Goal: Task Accomplishment & Management: Manage account settings

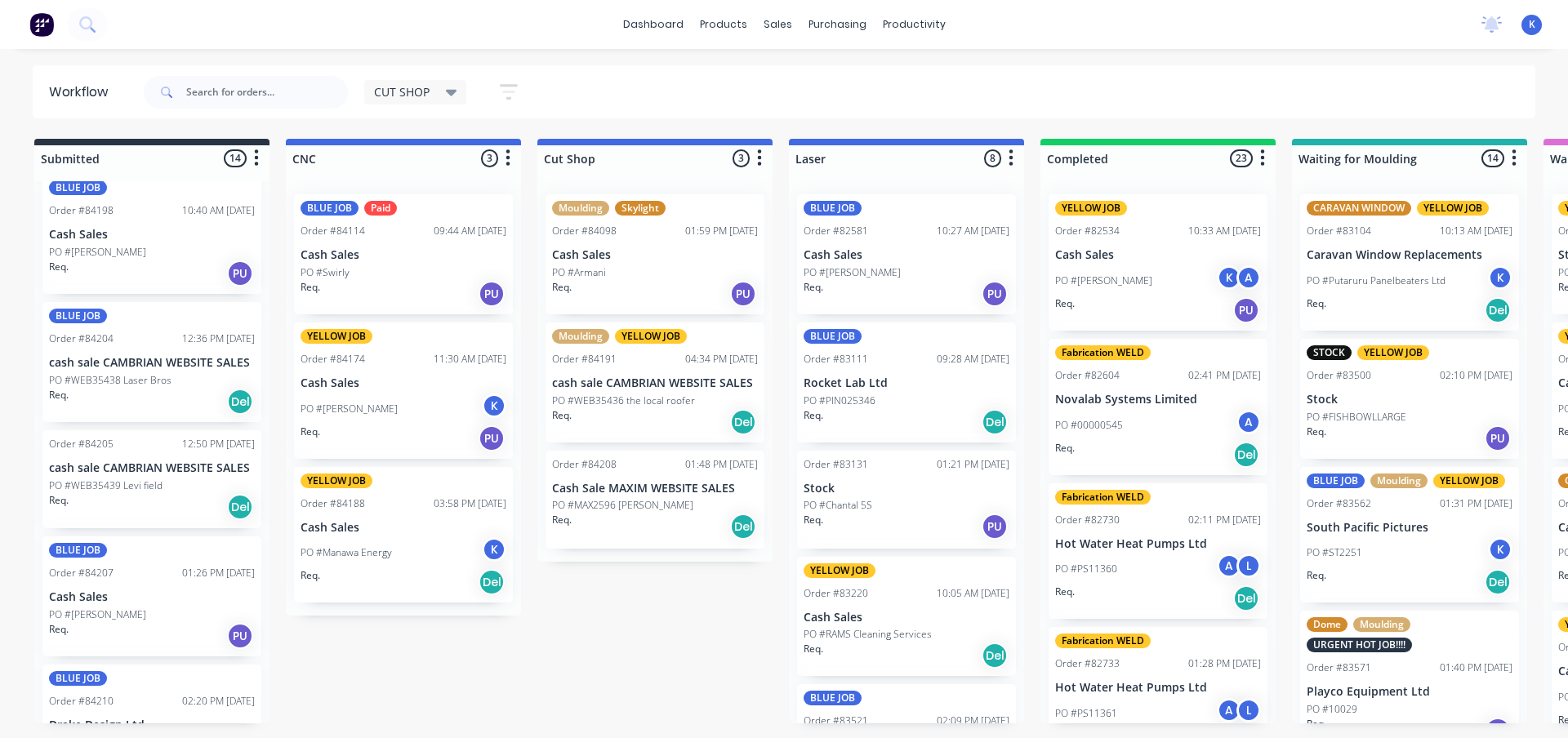
scroll to position [1148, 0]
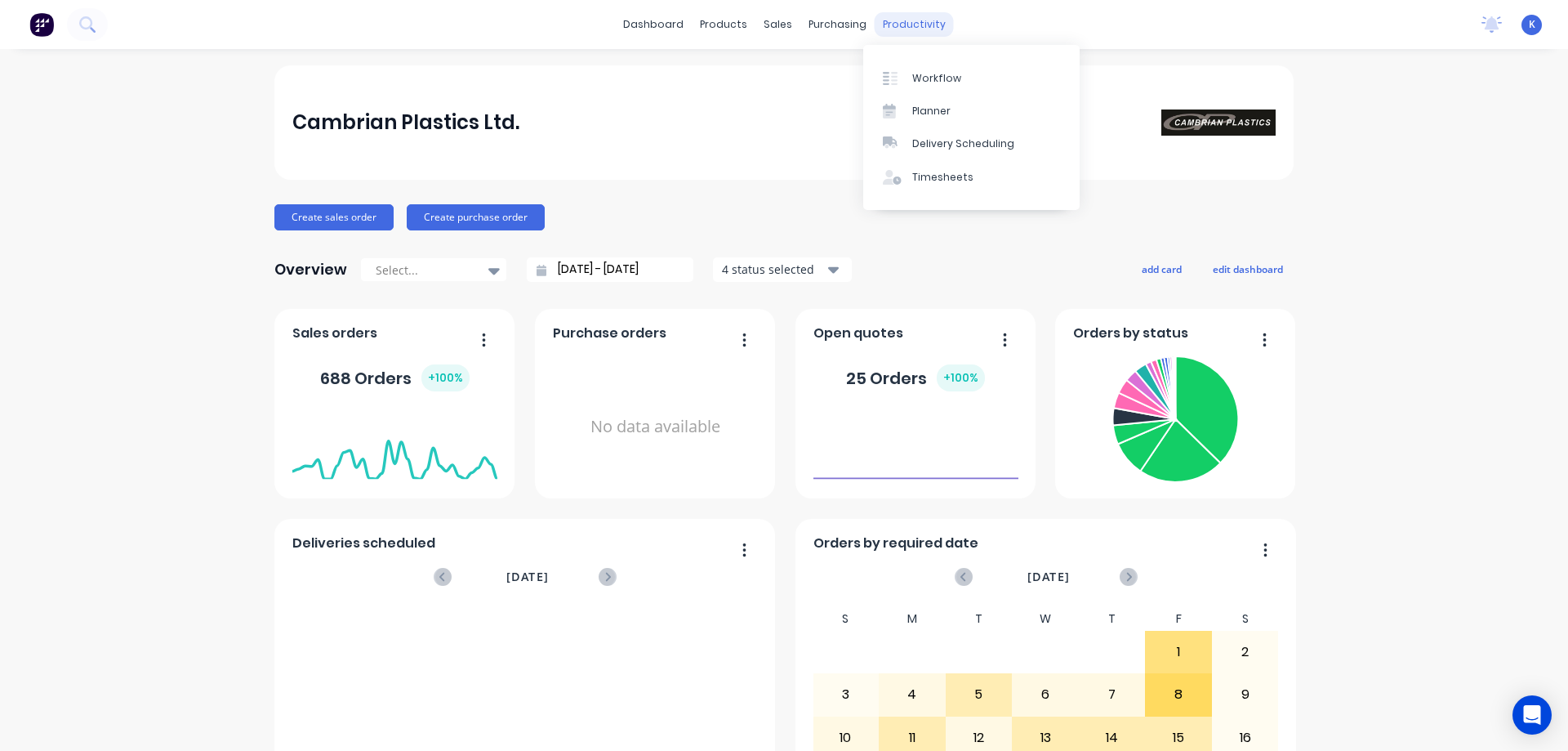
click at [889, 30] on div "productivity" at bounding box center [914, 24] width 79 height 25
click at [933, 81] on div "Workflow" at bounding box center [937, 78] width 49 height 15
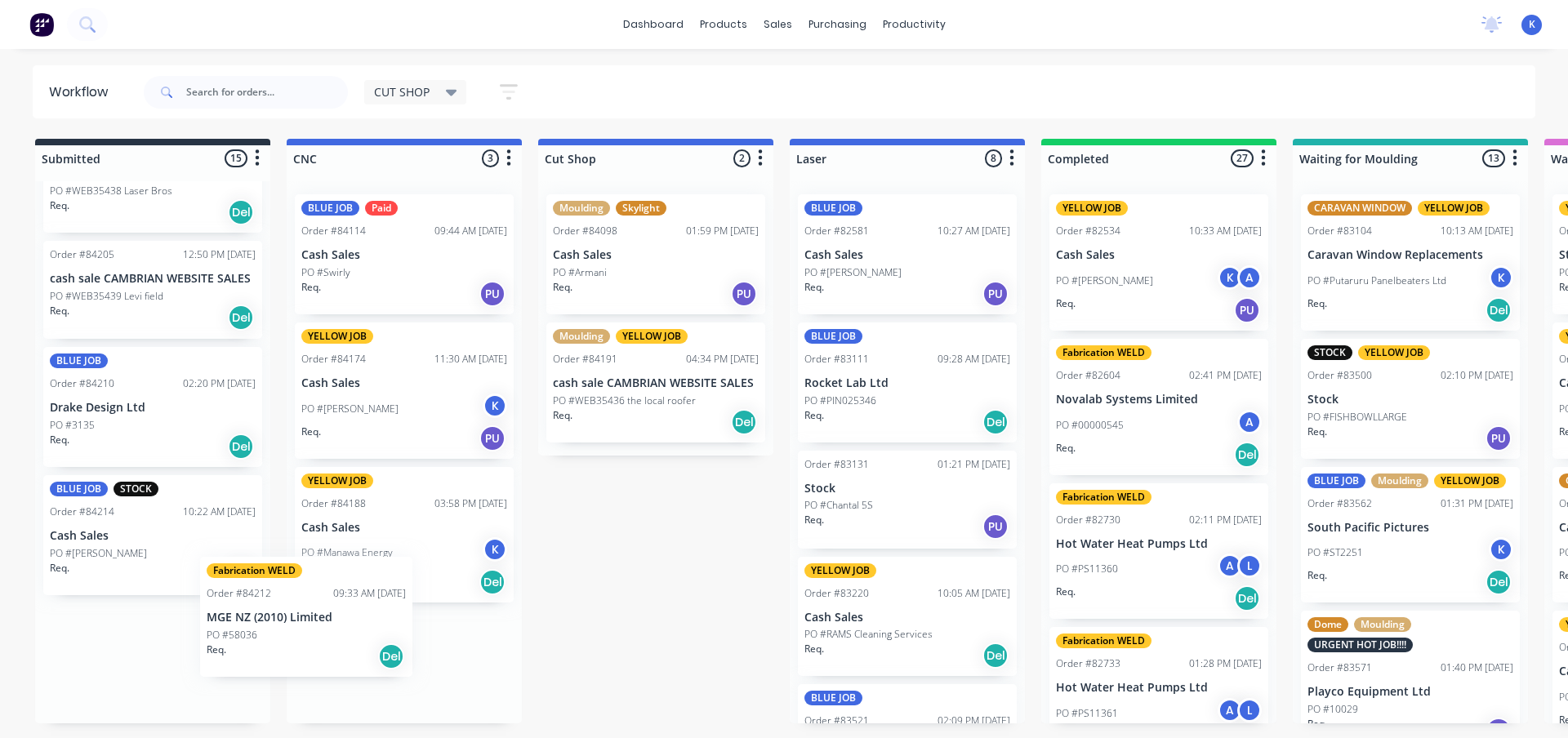
scroll to position [16, 0]
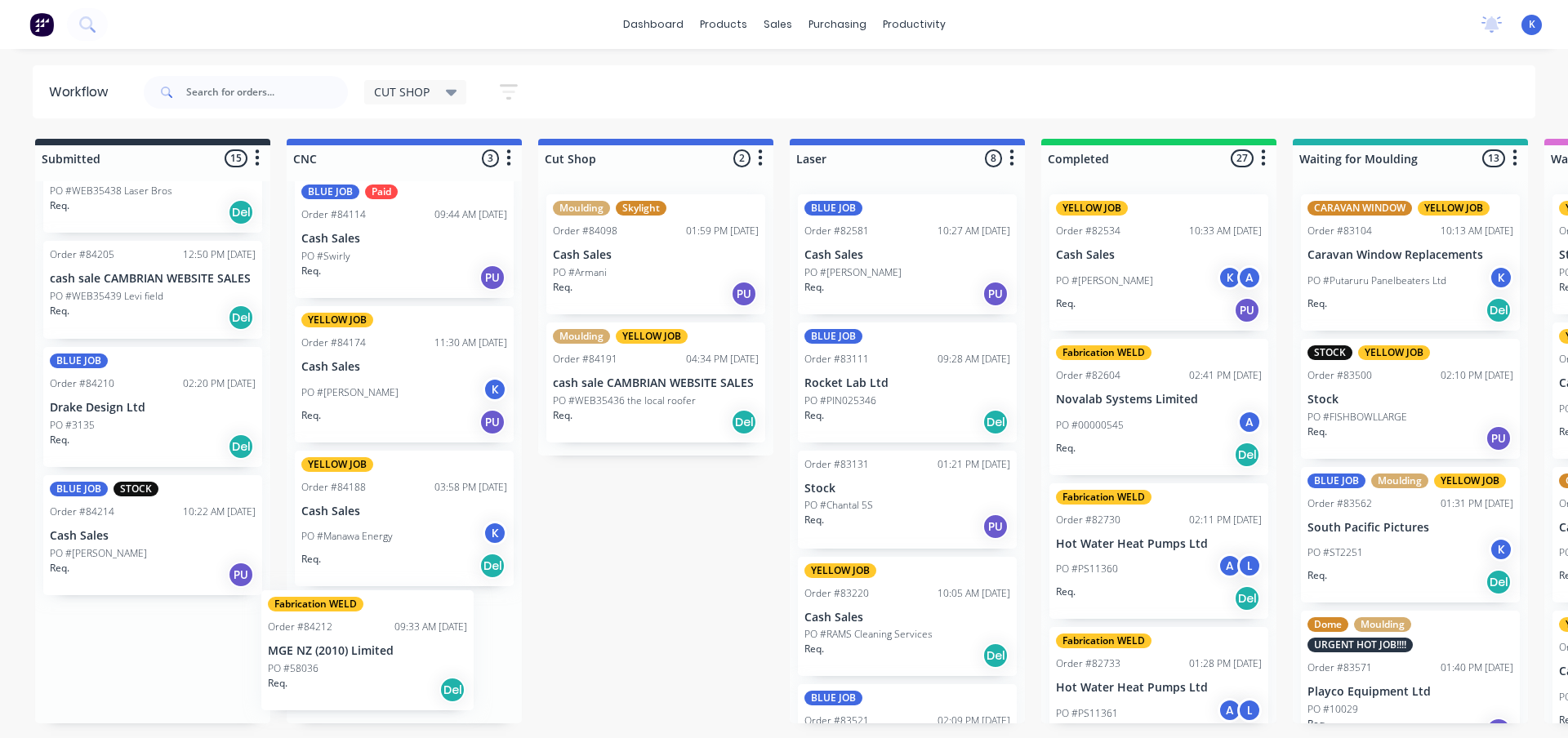
drag, startPoint x: 93, startPoint y: 546, endPoint x: 319, endPoint y: 657, distance: 251.8
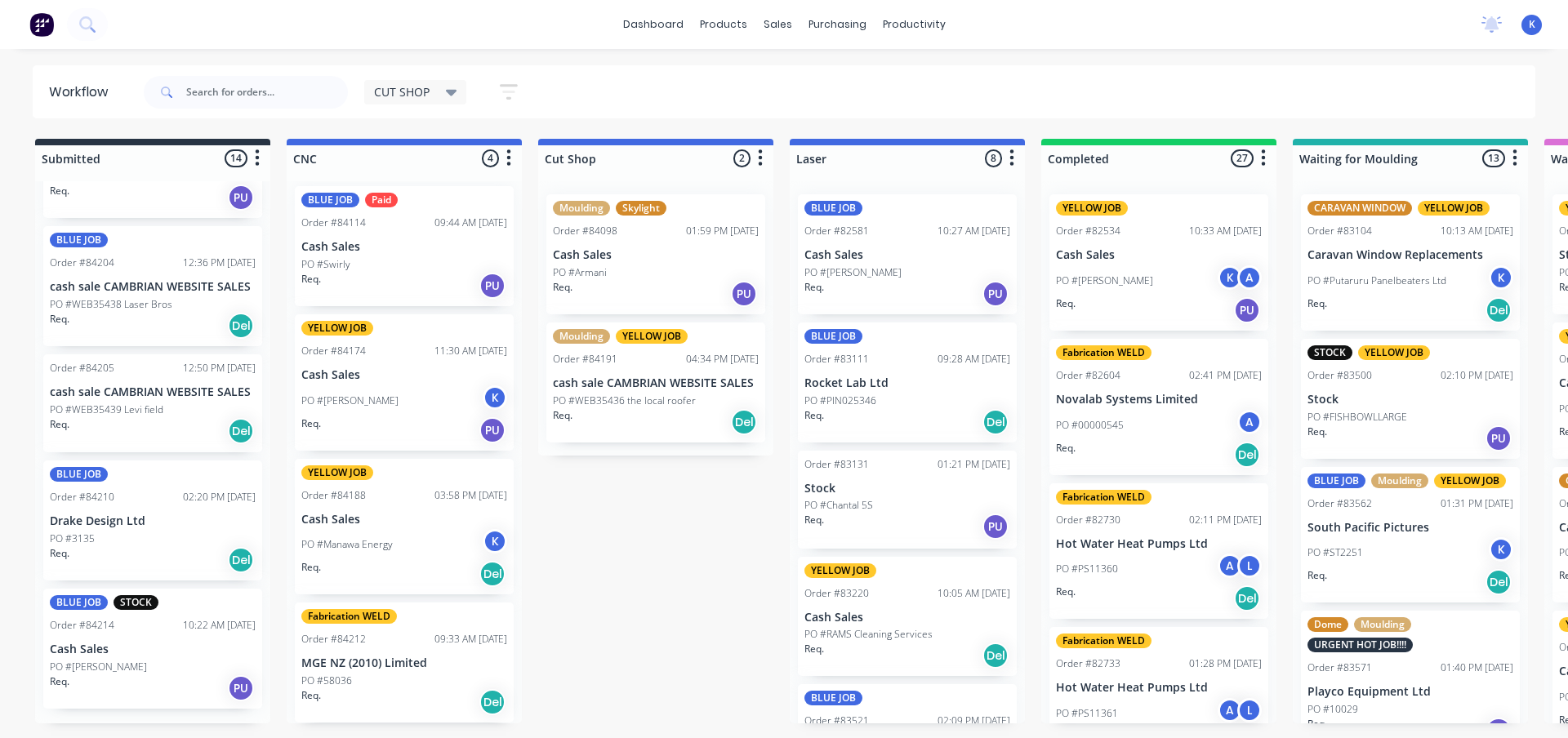
scroll to position [1229, 0]
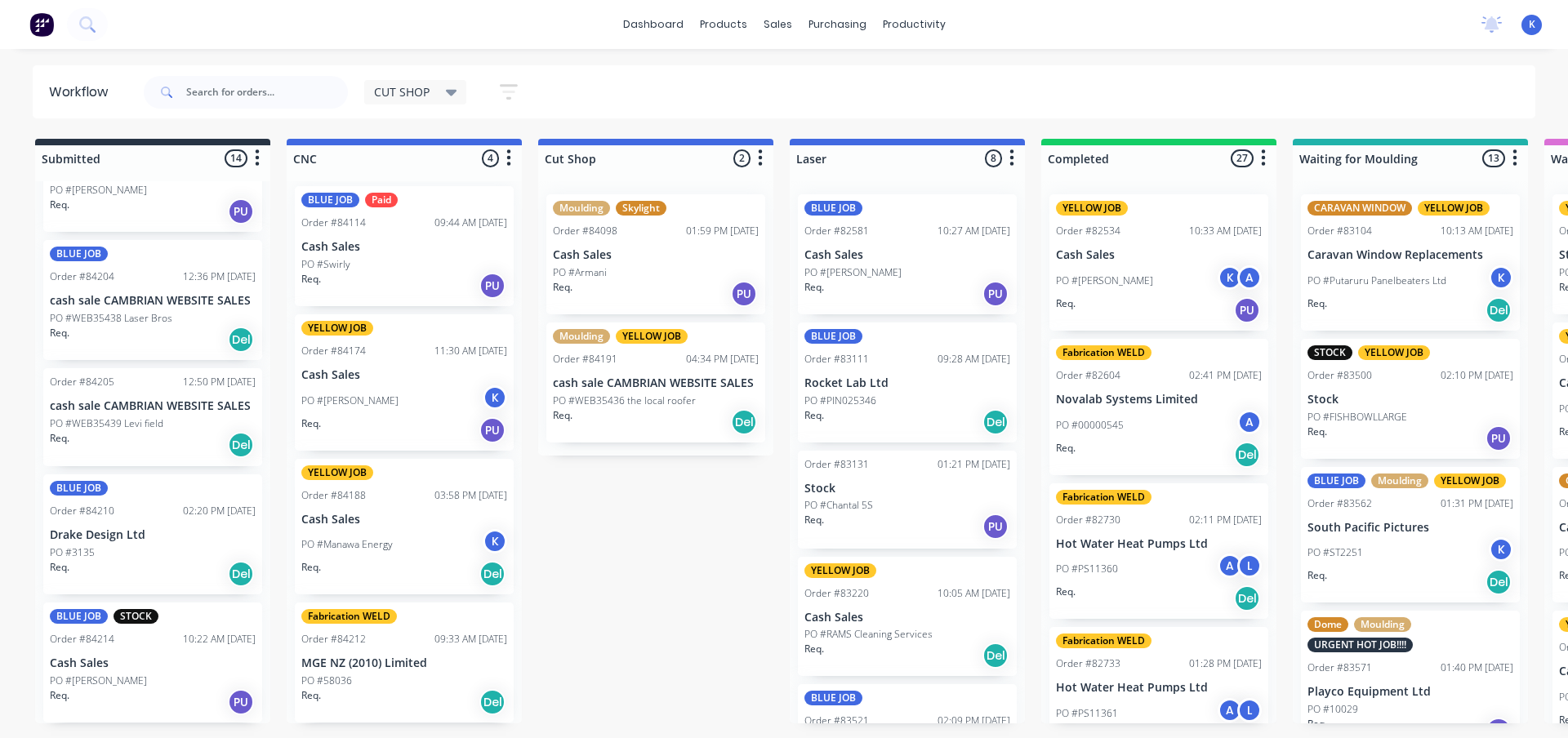
drag, startPoint x: 324, startPoint y: 646, endPoint x: 341, endPoint y: 637, distance: 19.2
click at [341, 637] on div "Order #84212" at bounding box center [333, 639] width 64 height 15
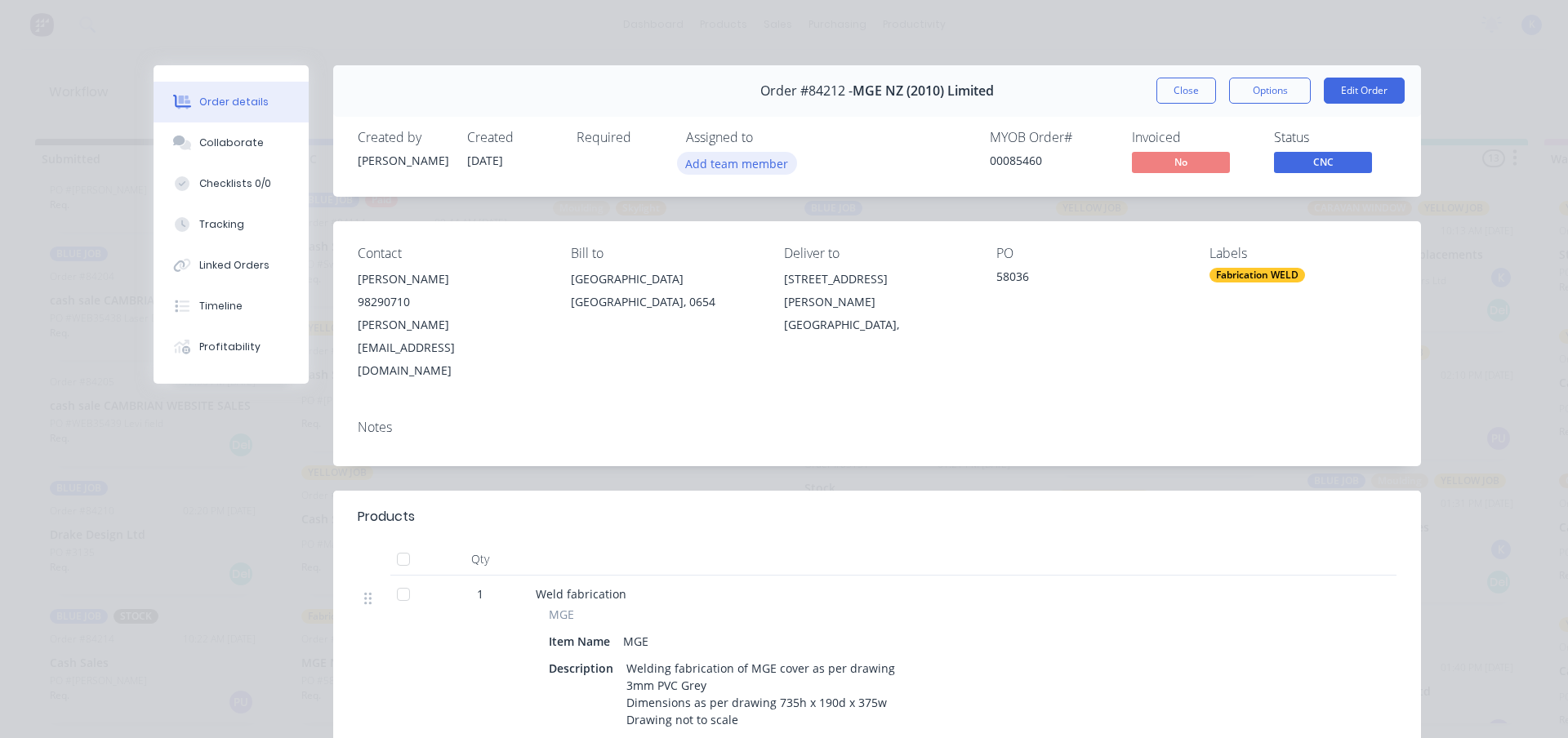
click at [722, 156] on button "Add team member" at bounding box center [737, 163] width 120 height 22
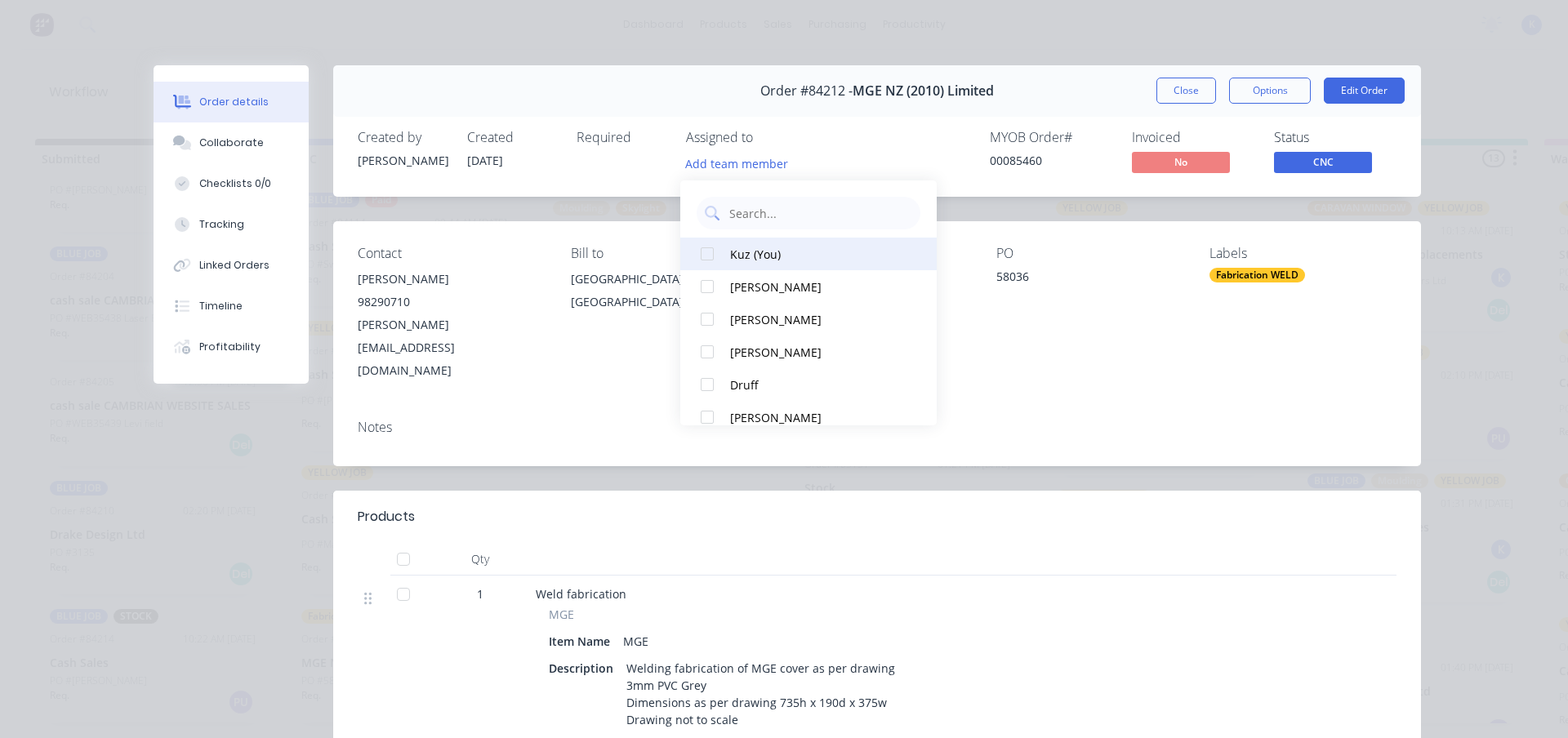
click at [704, 259] on div at bounding box center [707, 254] width 33 height 33
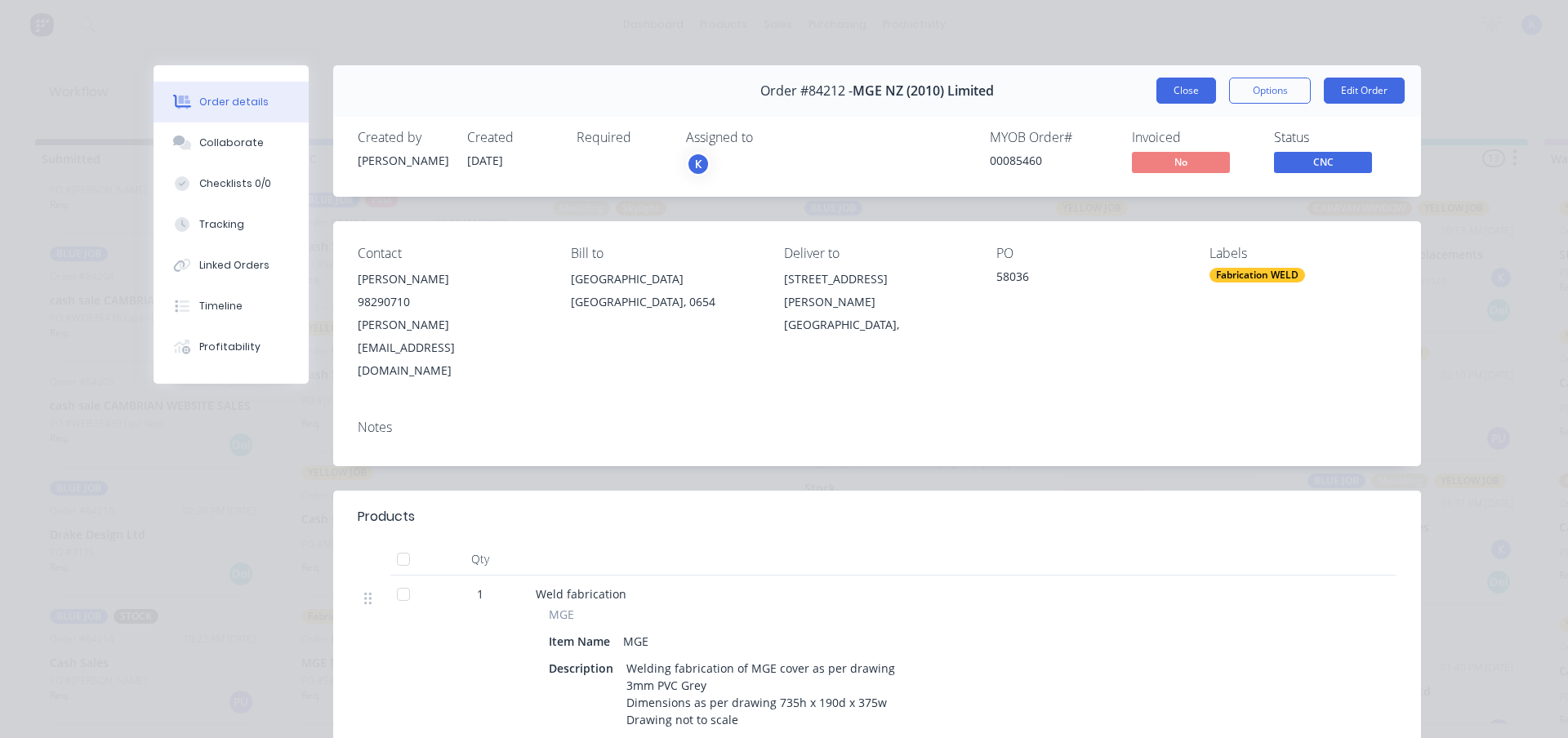
click at [1162, 84] on button "Close" at bounding box center [1186, 90] width 59 height 26
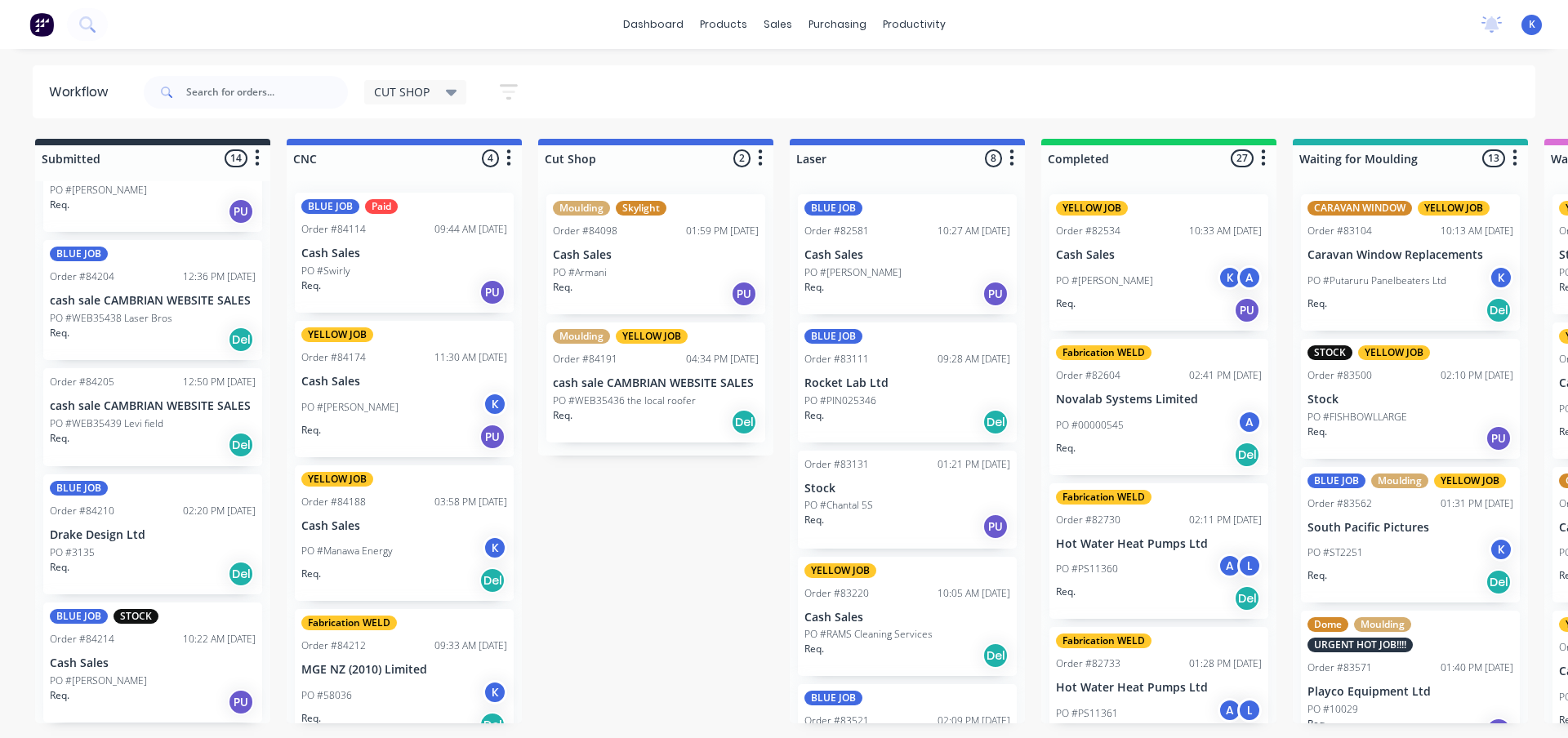
scroll to position [0, 0]
click at [337, 250] on p "Cash Sales" at bounding box center [405, 255] width 206 height 14
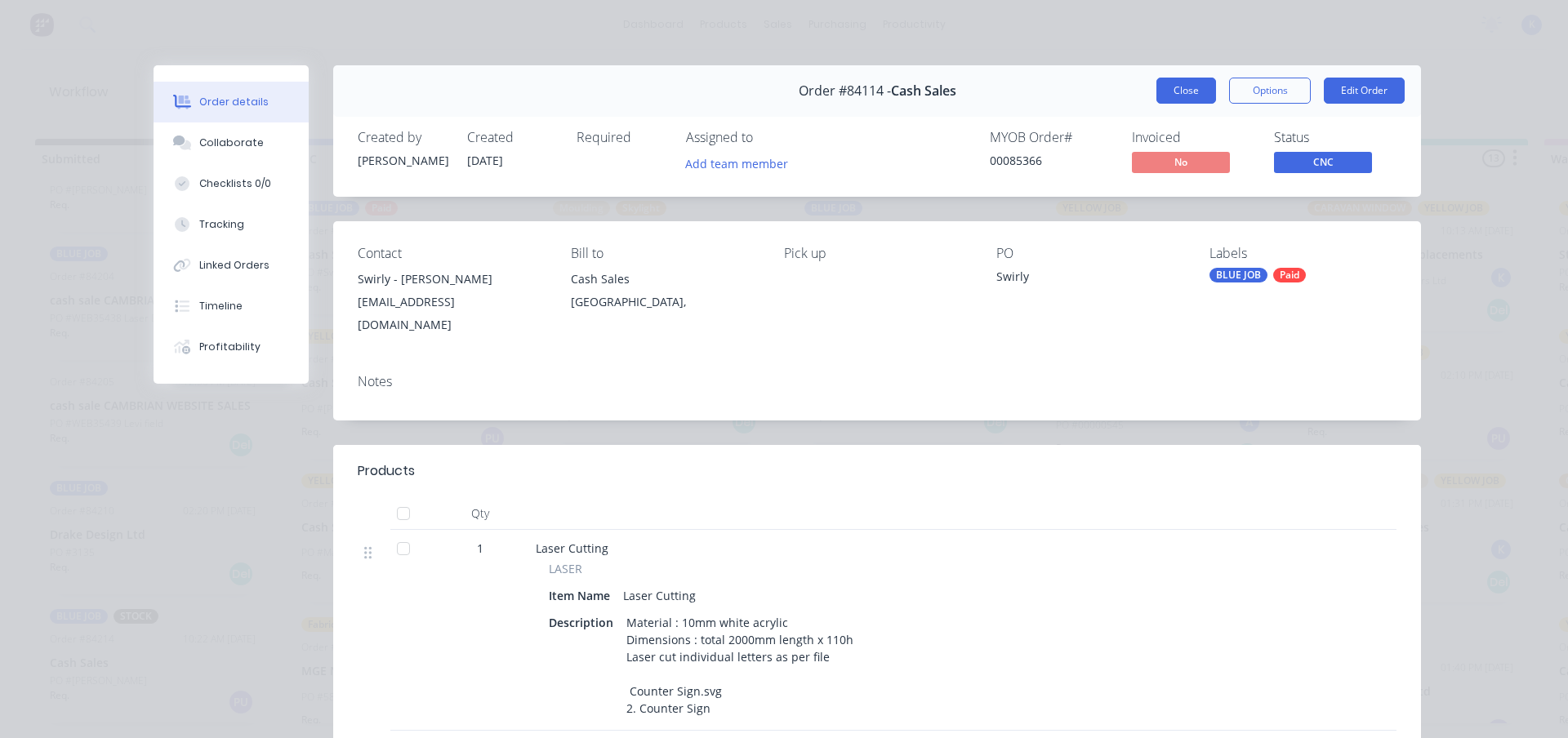
click at [1182, 91] on button "Close" at bounding box center [1186, 90] width 59 height 26
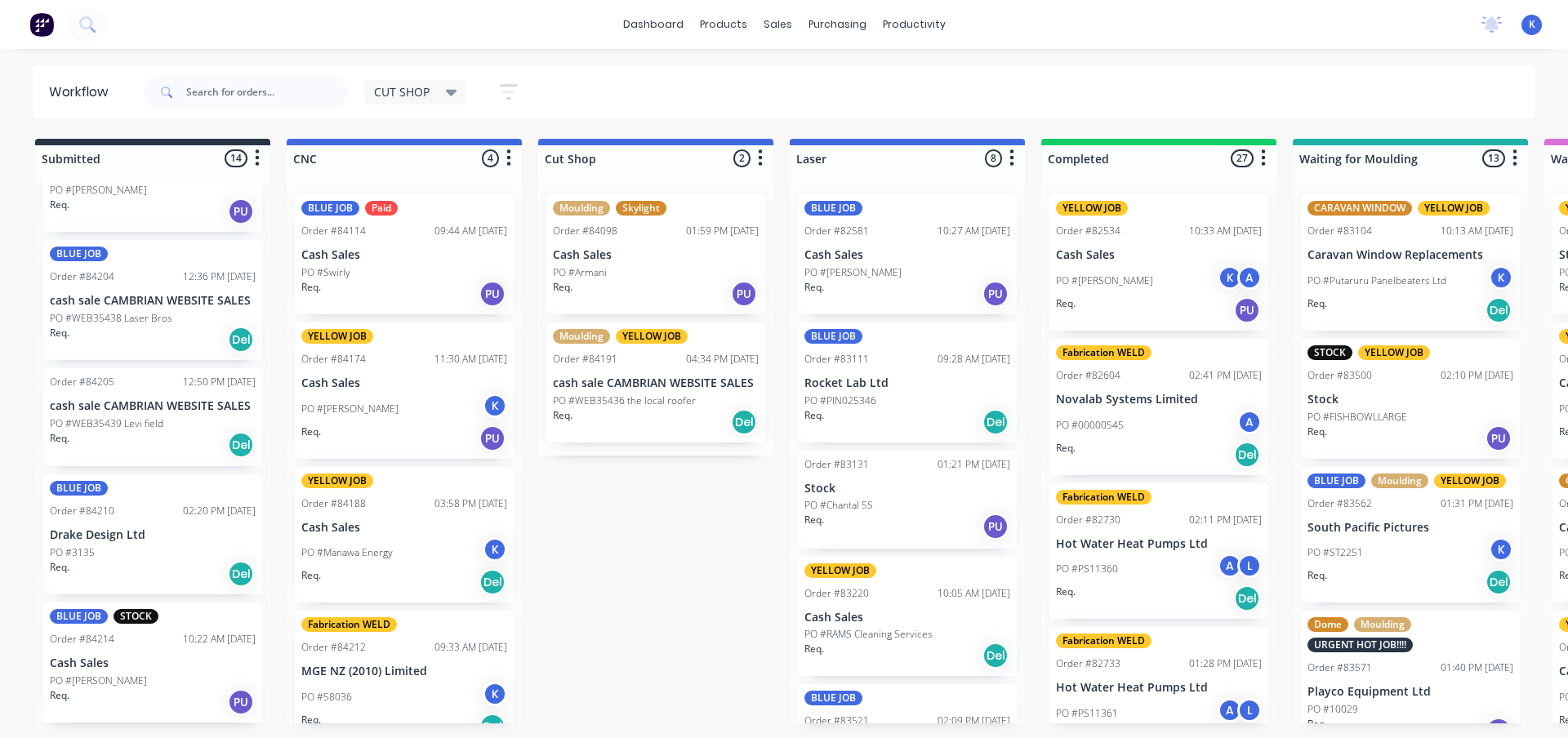
click at [319, 264] on div "BLUE JOB Paid Order #84114 09:44 AM [DATE] Cash Sales PO #Swirly Req. PU" at bounding box center [404, 254] width 219 height 120
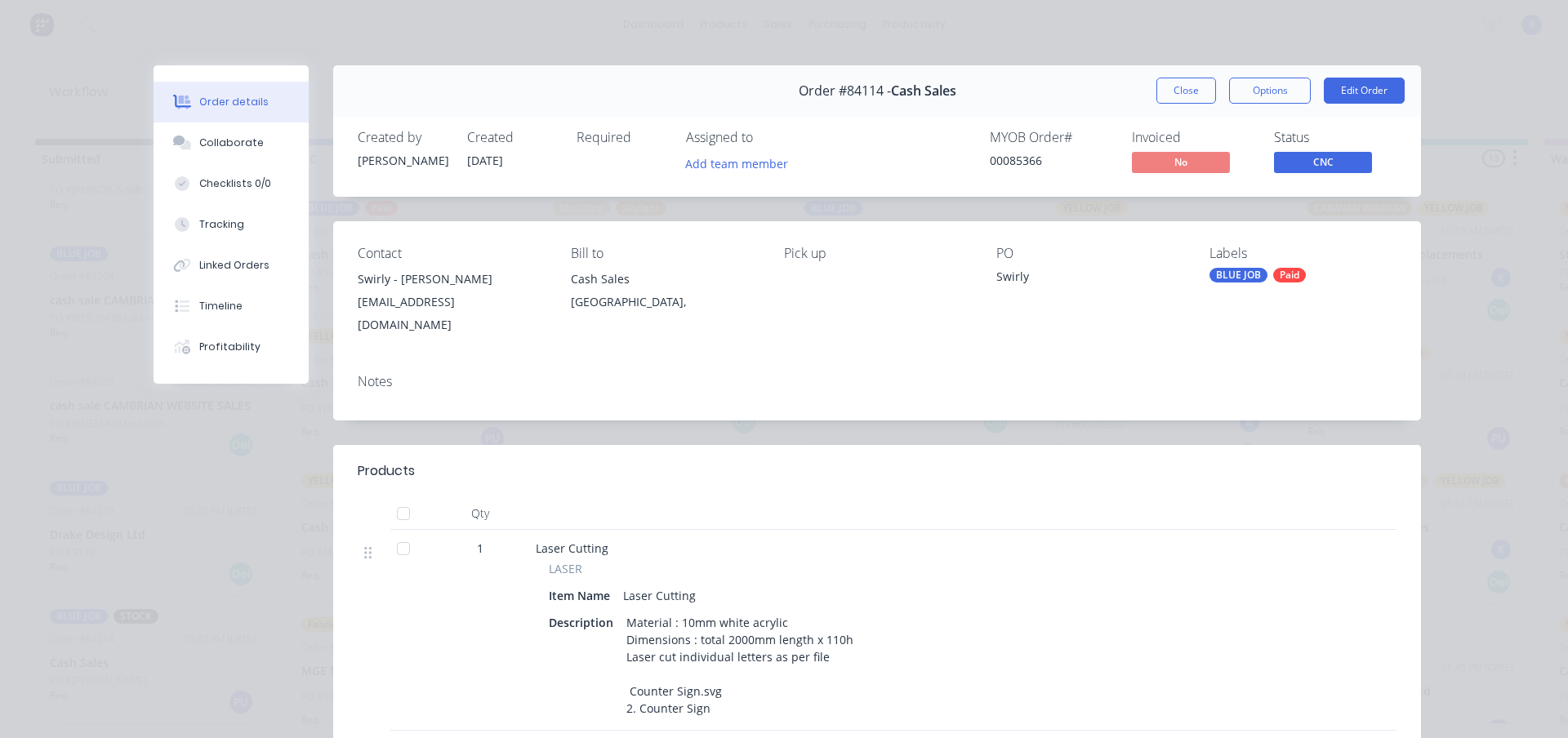
click at [1175, 92] on button "Close" at bounding box center [1186, 90] width 59 height 26
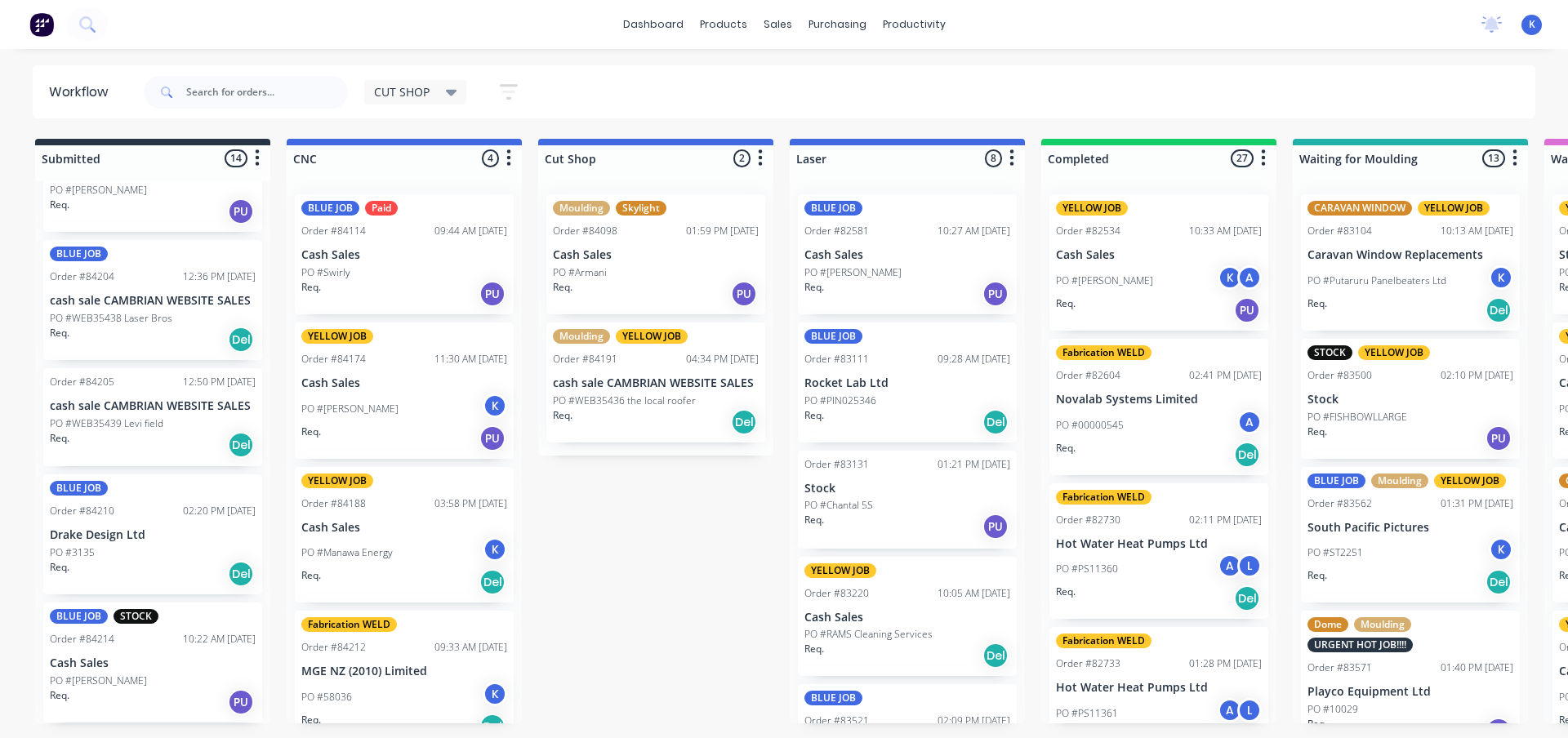
click at [338, 240] on div "BLUE JOB Paid Order #84114 09:44 AM [DATE] Cash Sales PO #Swirly Req. PU" at bounding box center [404, 254] width 219 height 120
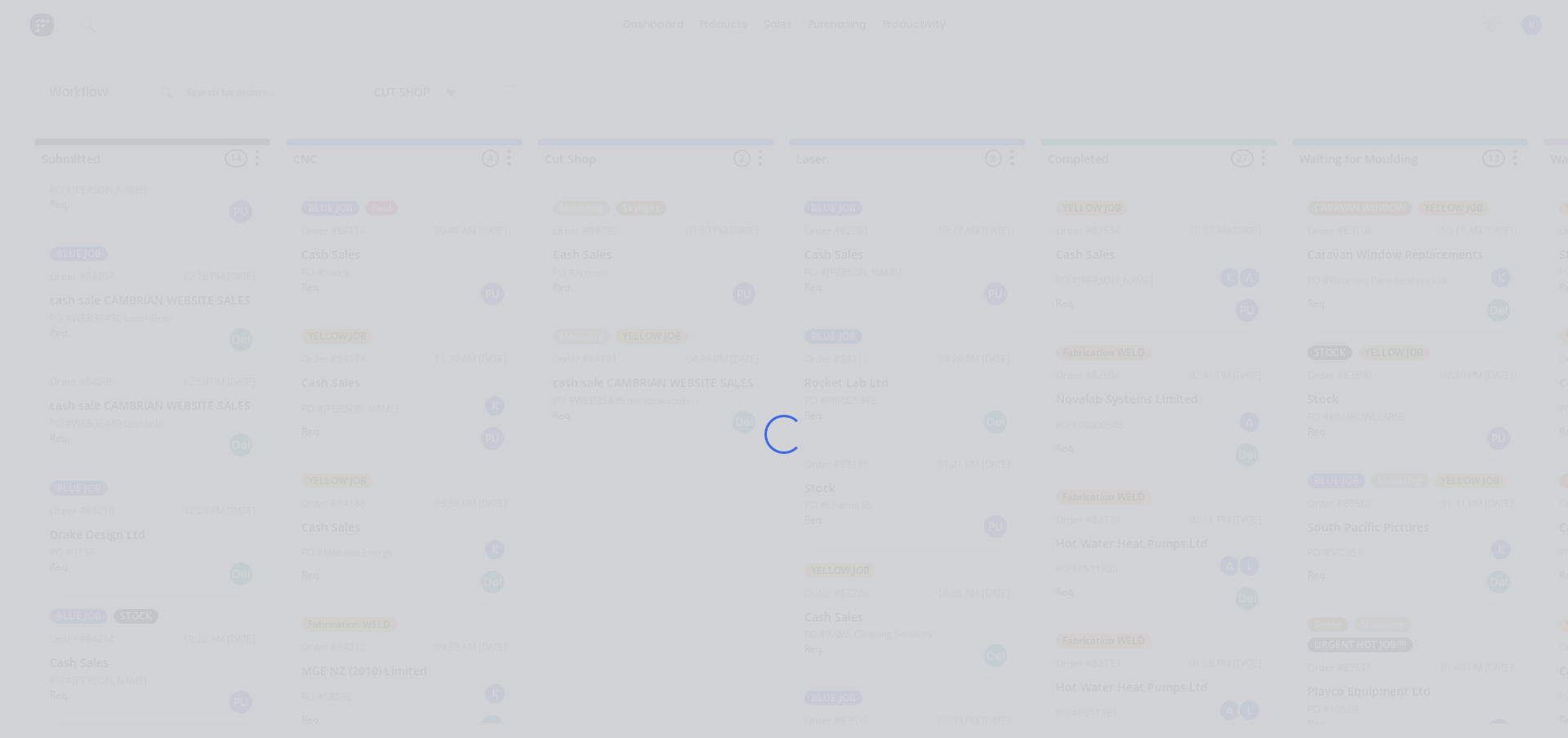
click at [338, 240] on div "Loading..." at bounding box center [784, 434] width 1307 height 738
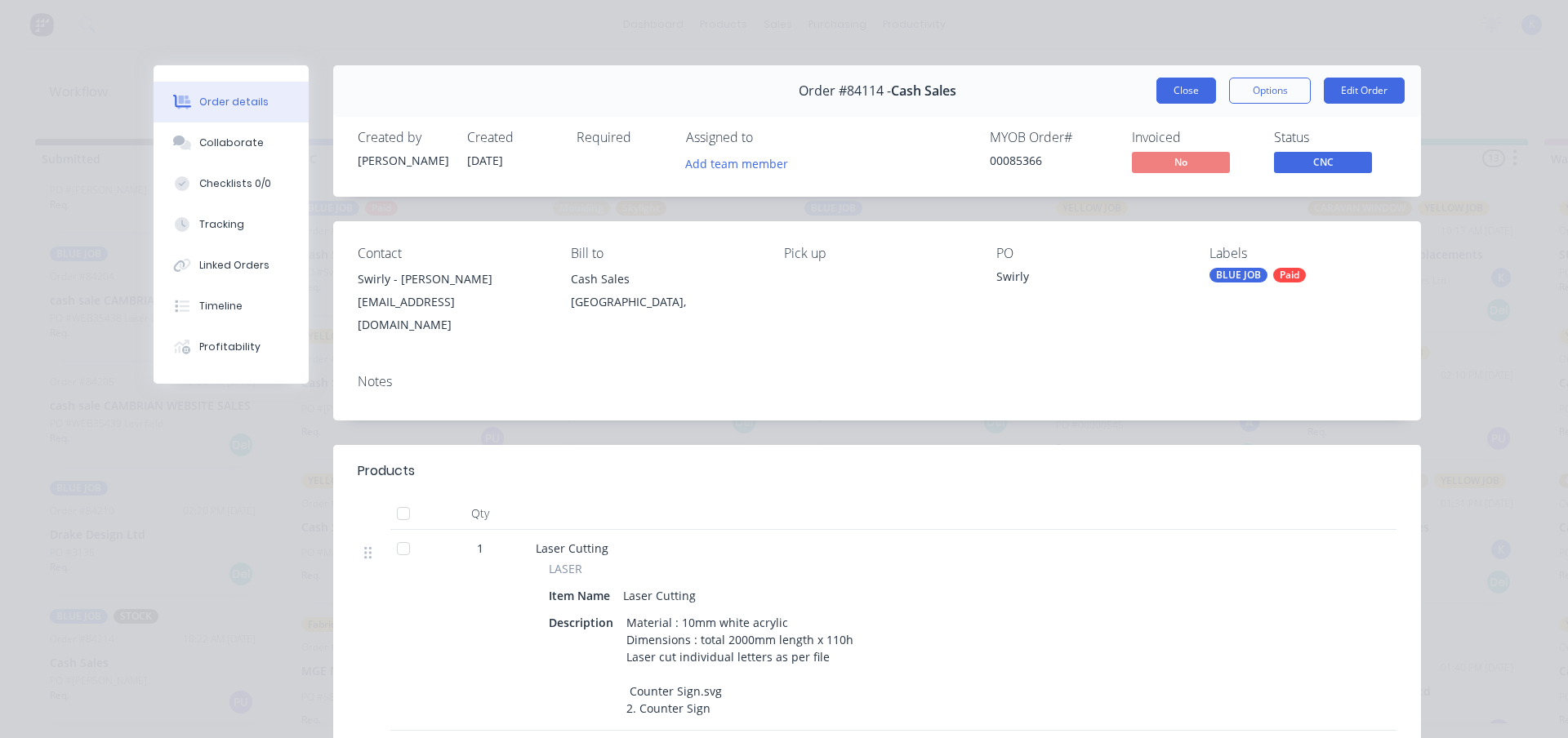
click at [1178, 96] on button "Close" at bounding box center [1186, 90] width 59 height 26
